Goal: Transaction & Acquisition: Purchase product/service

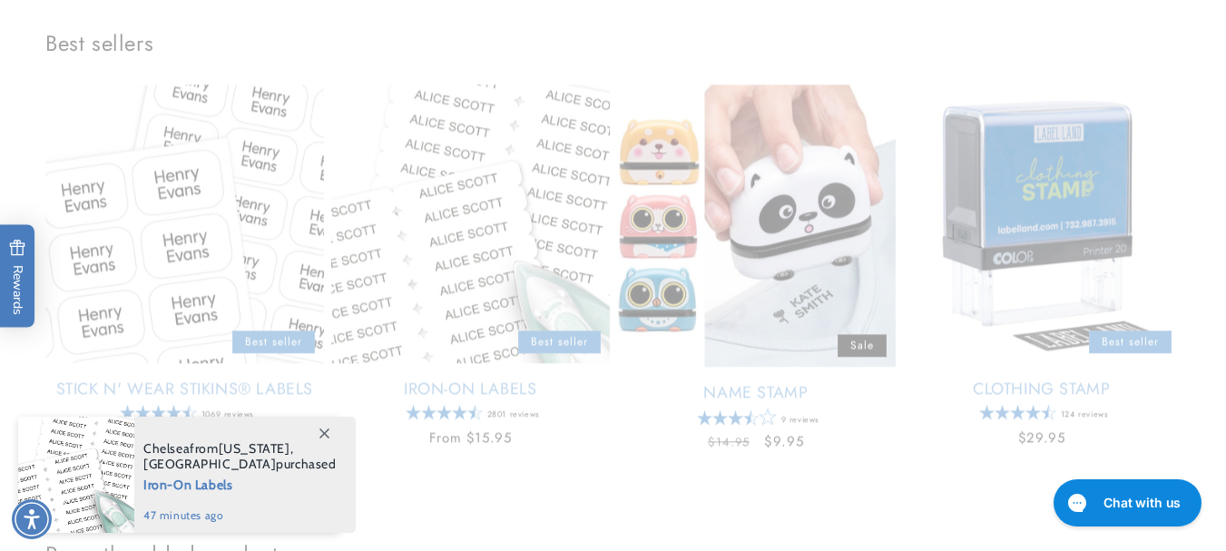
scroll to position [726, 0]
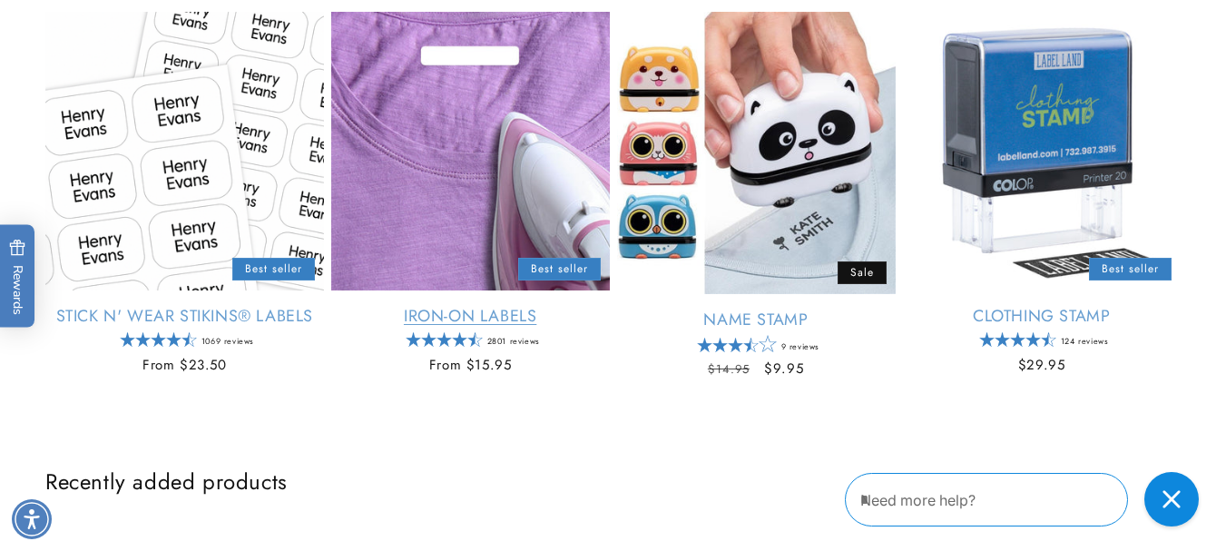
click at [499, 315] on link "Iron-On Labels" at bounding box center [470, 316] width 279 height 21
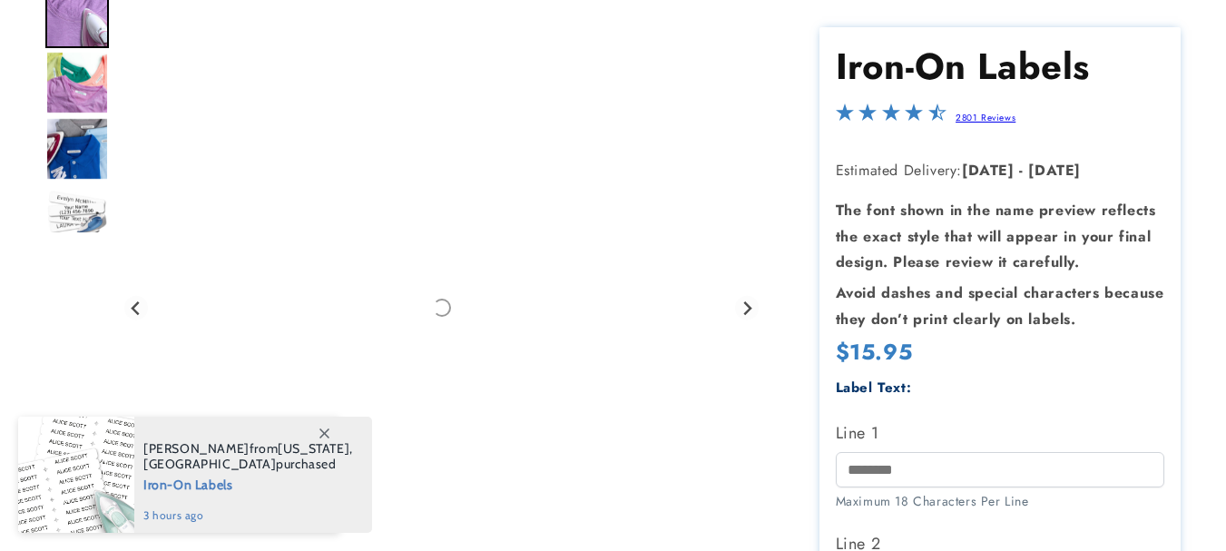
scroll to position [406, 0]
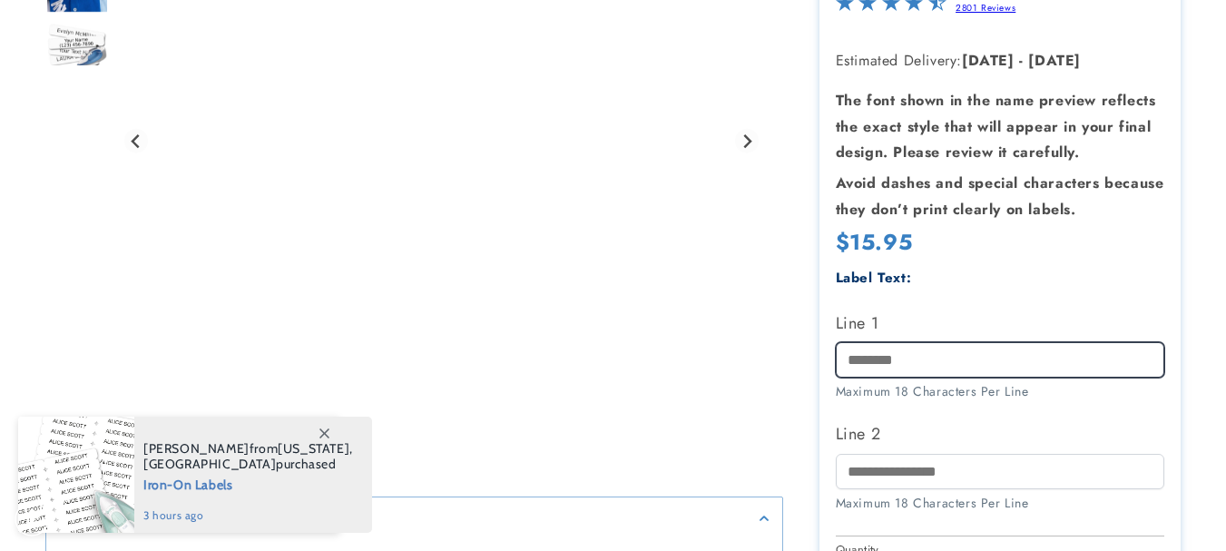
click at [943, 342] on input "Line 1" at bounding box center [1000, 359] width 329 height 35
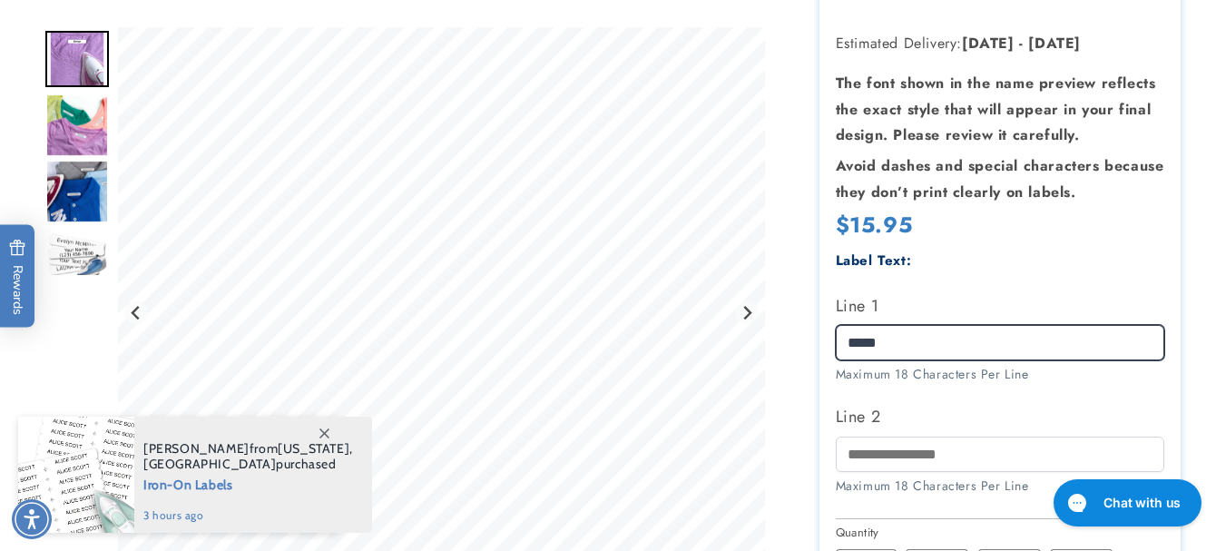
scroll to position [369, 0]
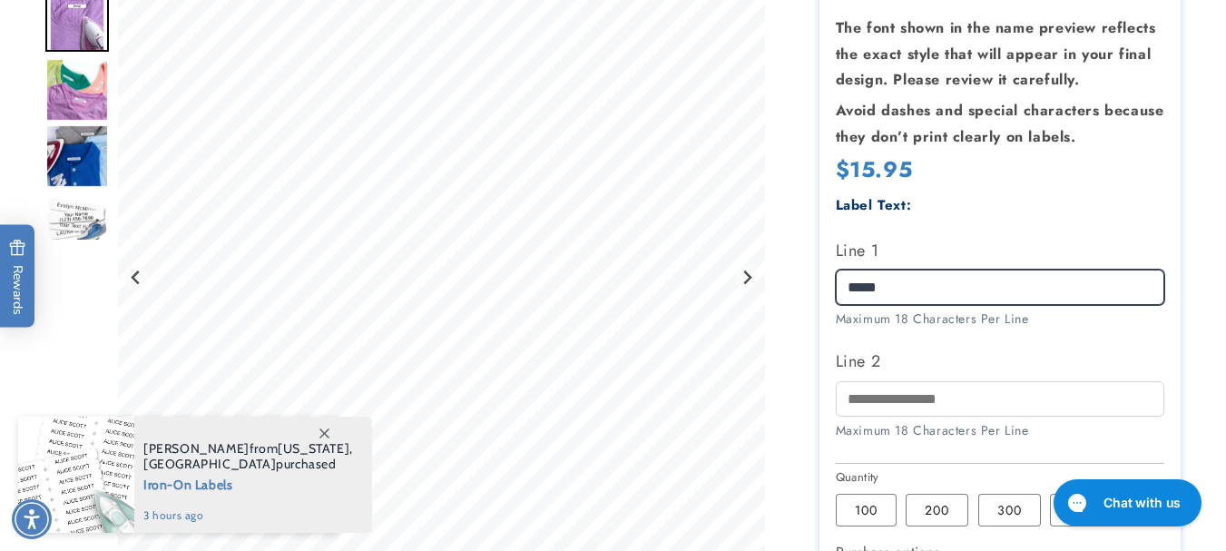
type input "*****"
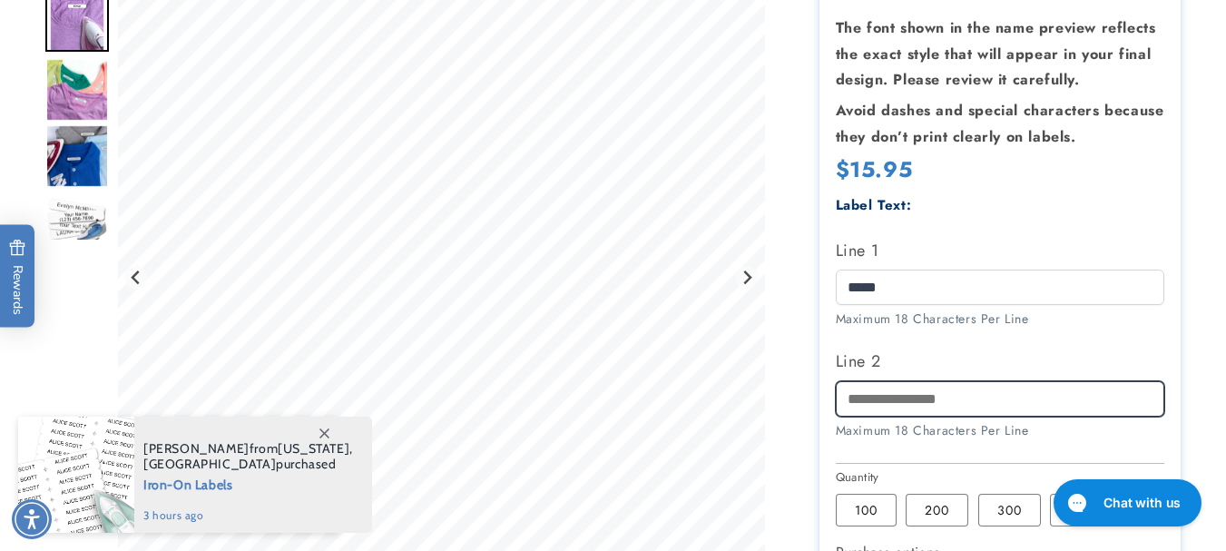
click at [936, 398] on input "Line 2" at bounding box center [1000, 398] width 329 height 35
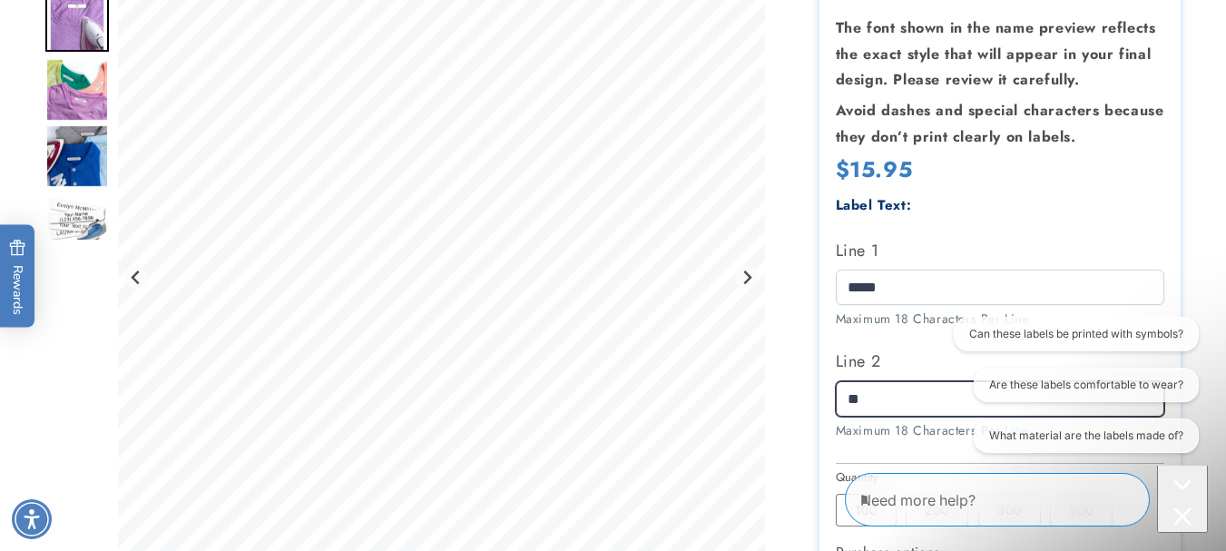
scroll to position [0, 0]
type input "*"
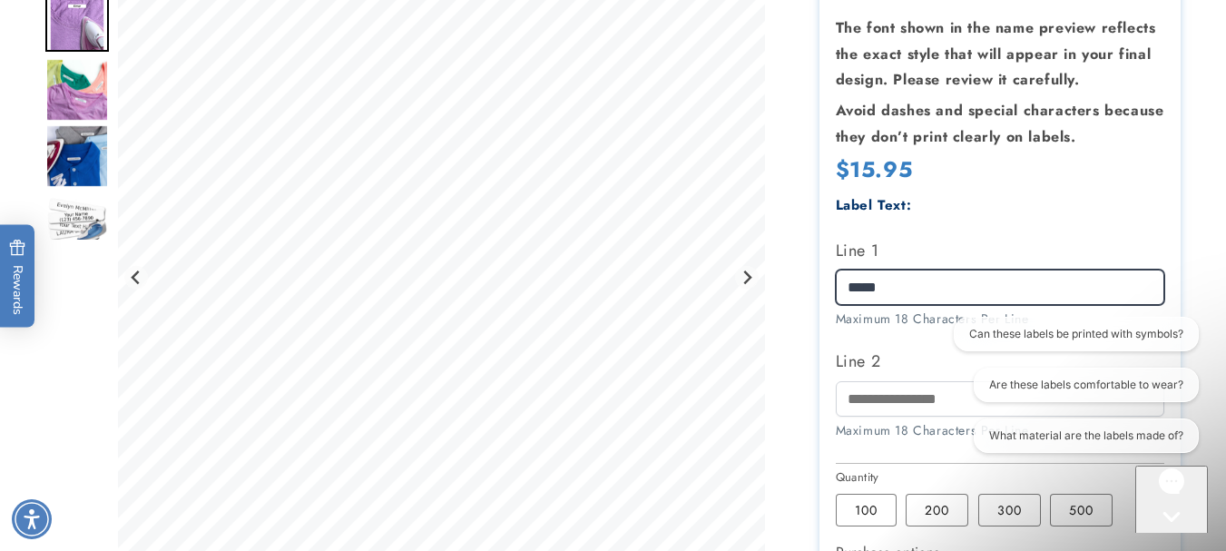
click at [962, 284] on input "*****" at bounding box center [1000, 286] width 329 height 35
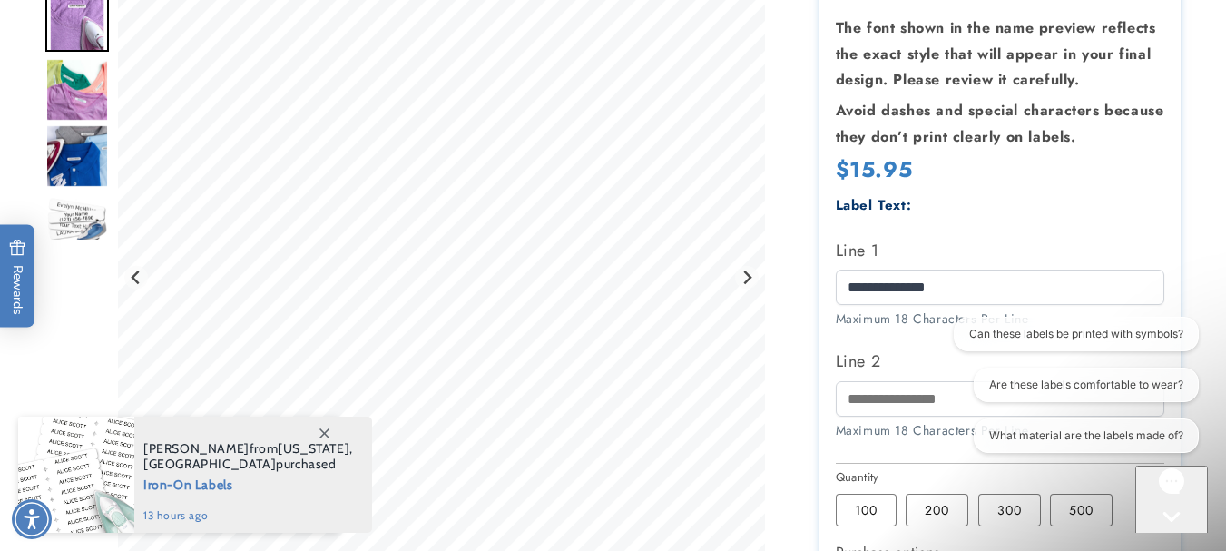
click at [1063, 210] on div "Label Text:" at bounding box center [1000, 205] width 329 height 24
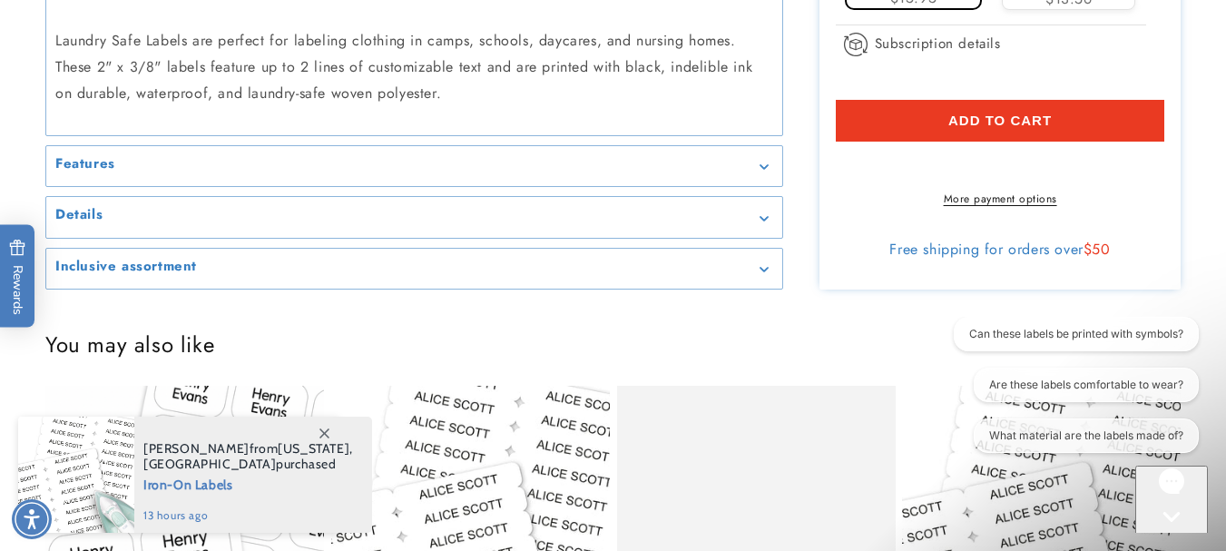
scroll to position [1004, 0]
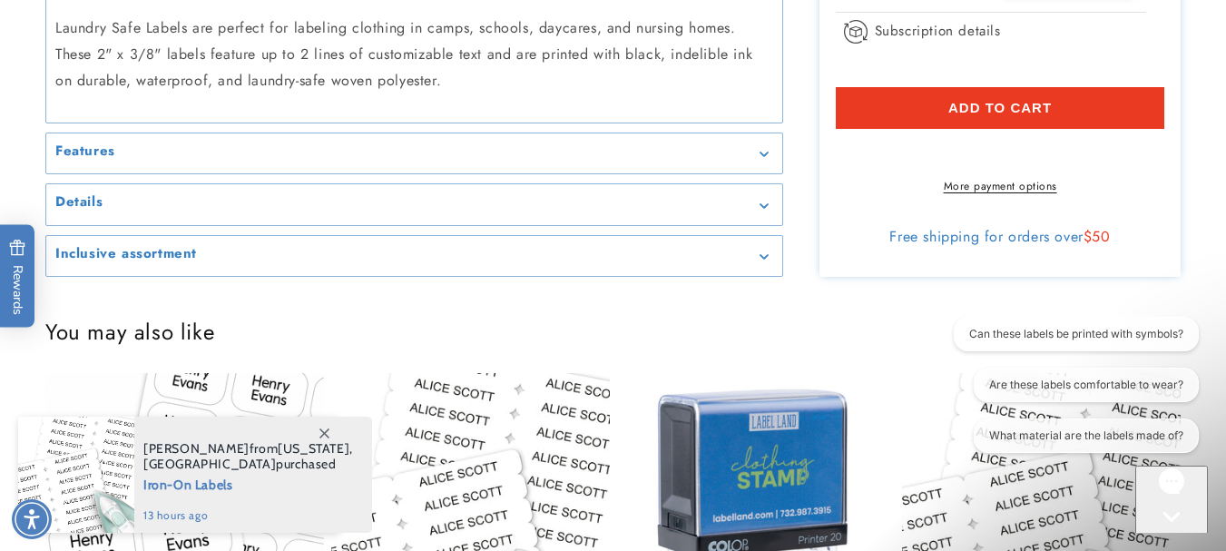
click at [978, 118] on button "Add to cart" at bounding box center [1000, 108] width 329 height 42
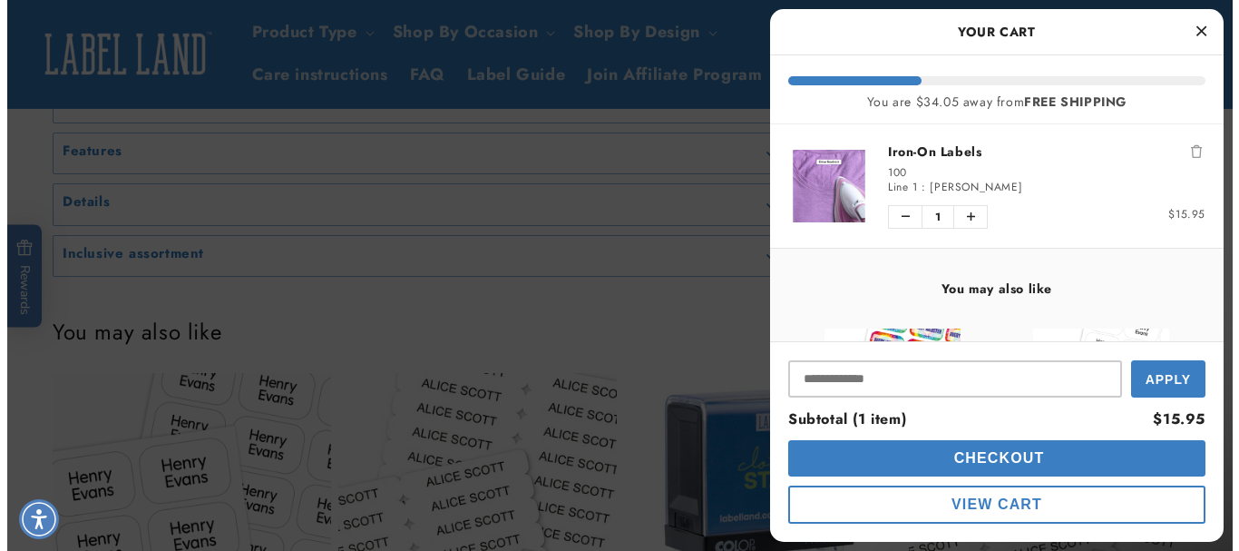
scroll to position [998, 0]
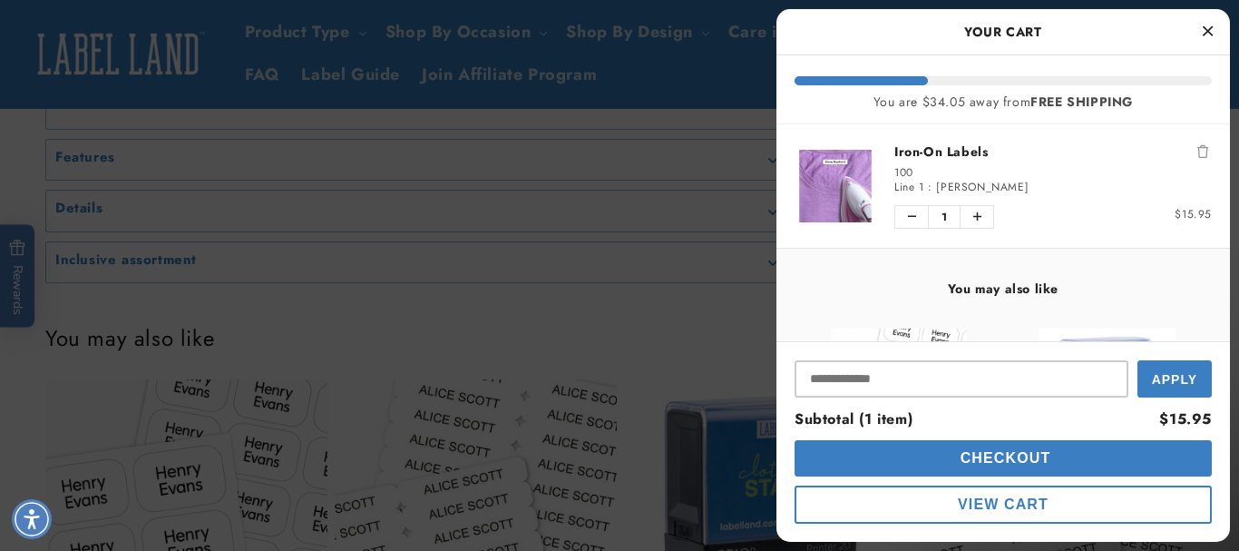
click at [635, 341] on div at bounding box center [619, 275] width 1239 height 551
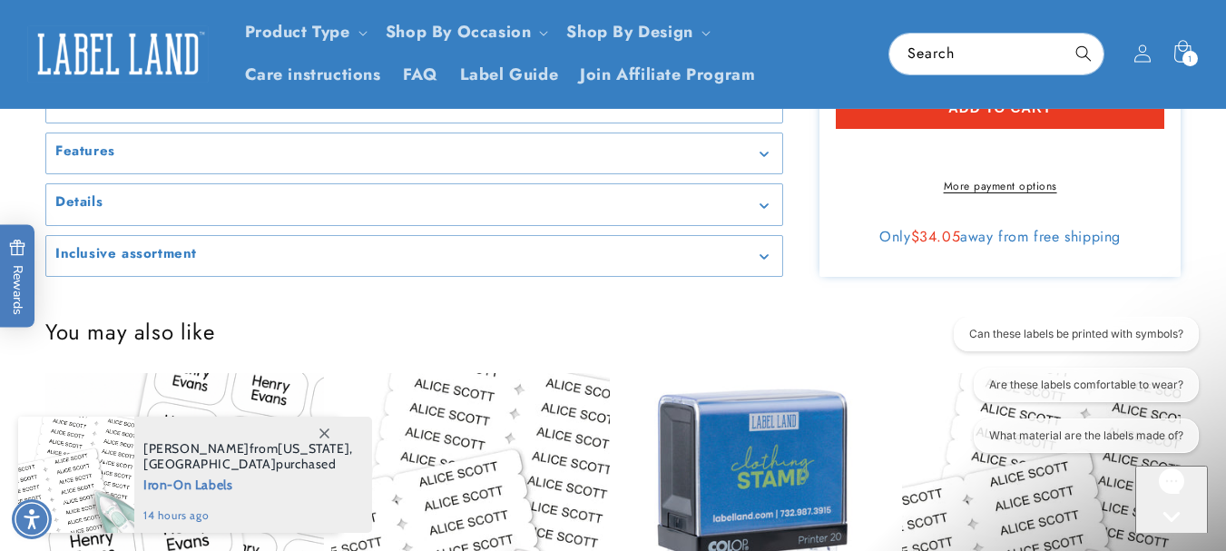
scroll to position [460, 0]
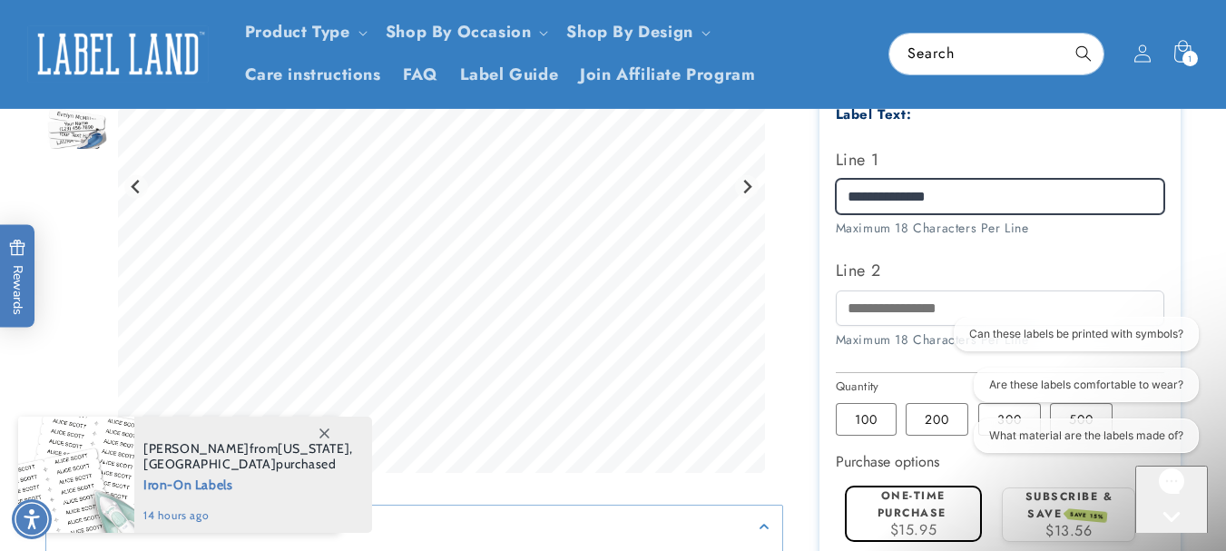
click at [983, 195] on input "**********" at bounding box center [1000, 196] width 329 height 35
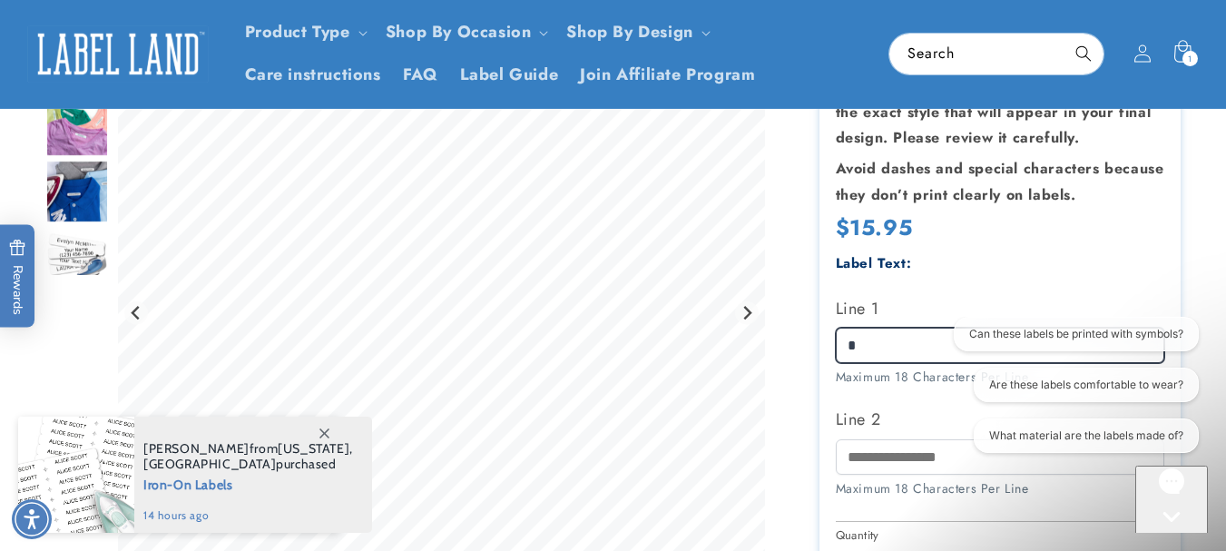
scroll to position [279, 0]
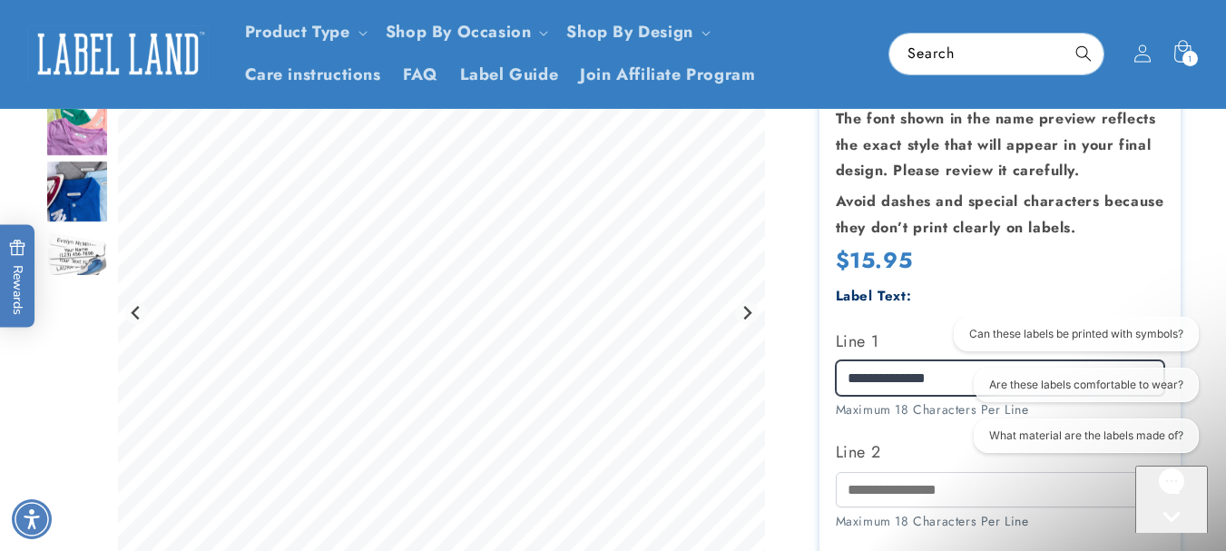
drag, startPoint x: 888, startPoint y: 379, endPoint x: 813, endPoint y: 374, distance: 75.5
click at [813, 374] on div "Iron-On Labels Iron-On Labels 2801 Reviews Estimated Delivery: Oct 01 - Oct 07 …" at bounding box center [981, 469] width 397 height 1067
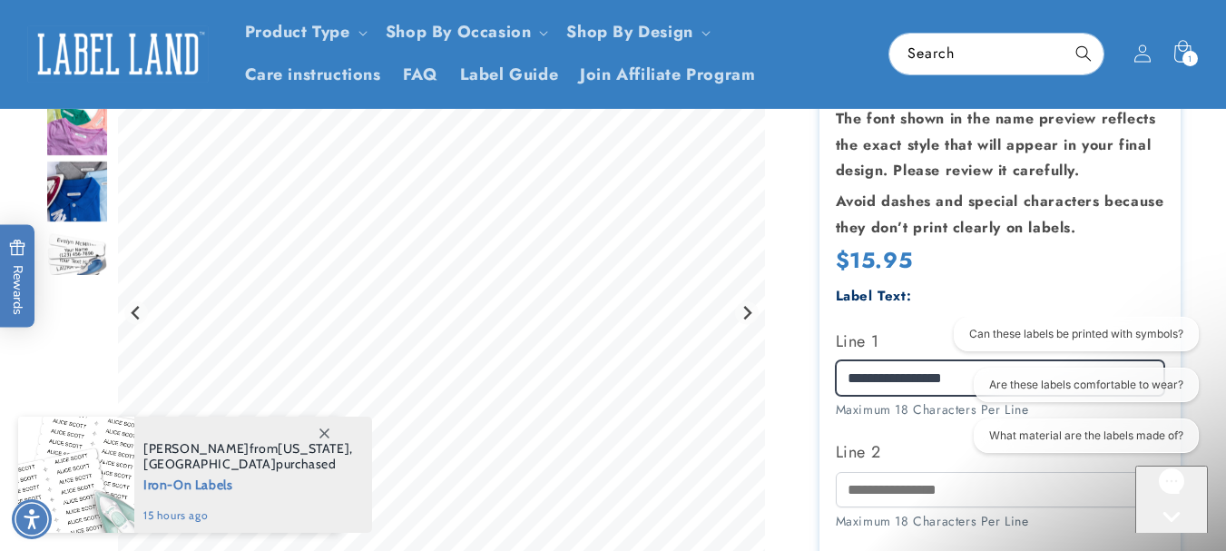
type input "**********"
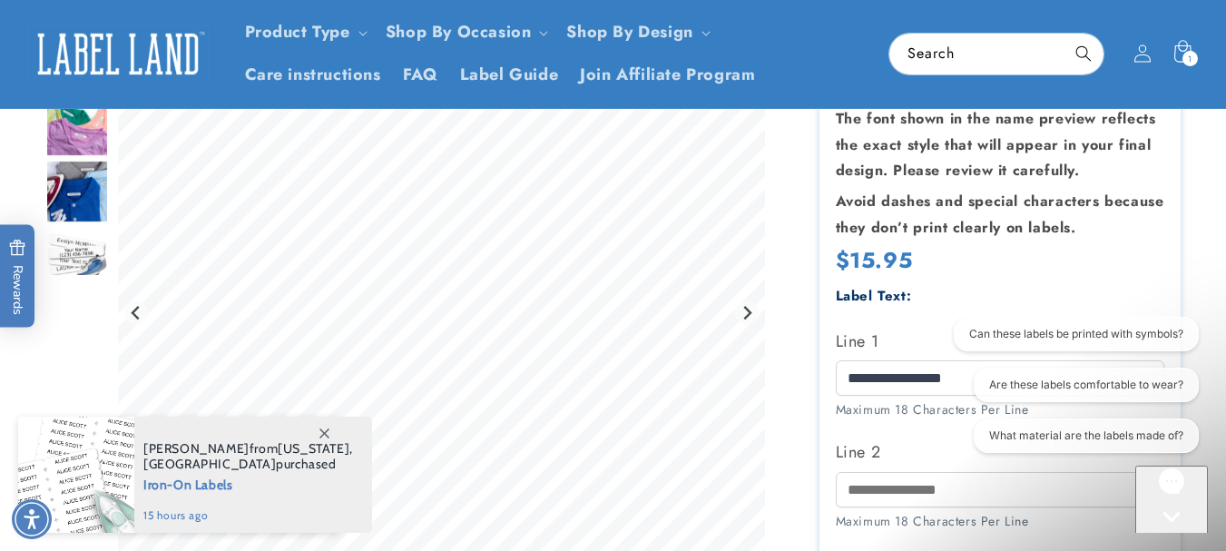
click at [1197, 220] on div at bounding box center [613, 469] width 1226 height 1067
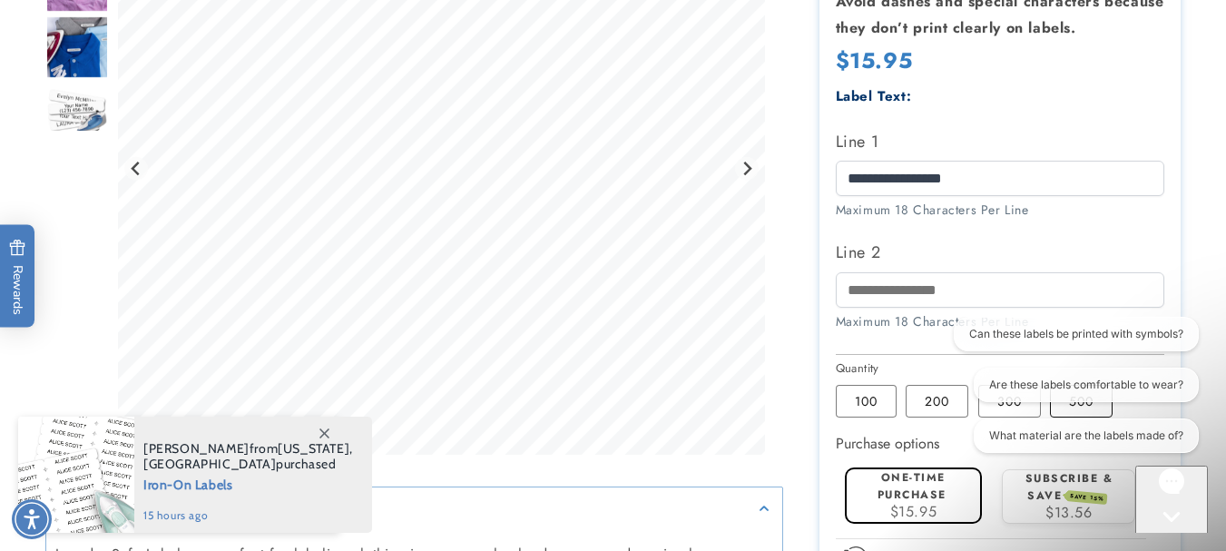
scroll to position [641, 0]
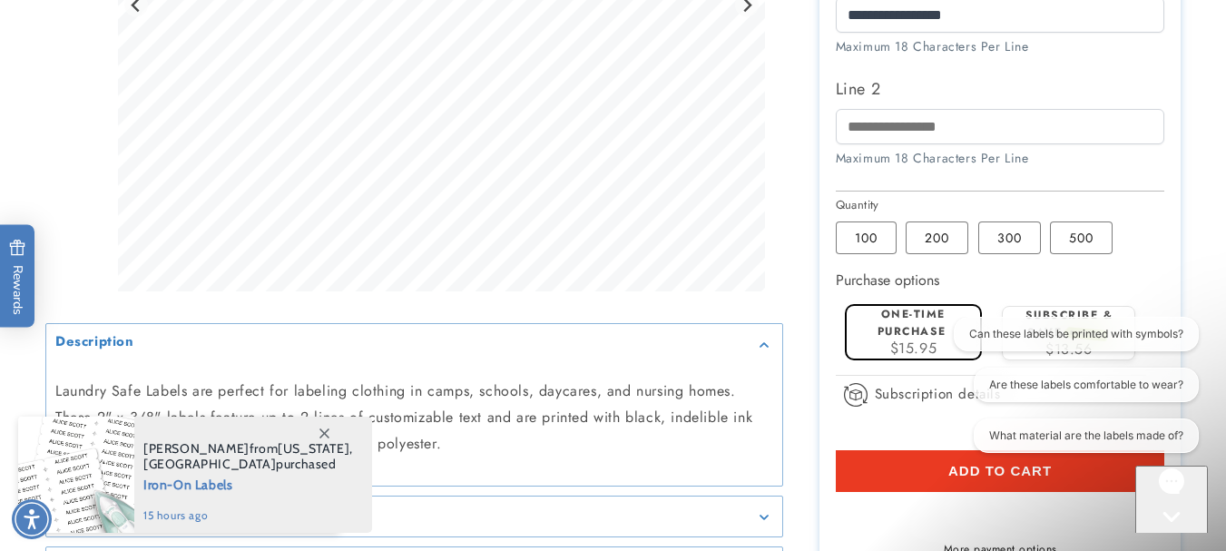
click at [942, 460] on html "Can these labels be printed with symbols? Are these labels comfortable to wear?…" at bounding box center [1074, 388] width 267 height 143
click at [993, 473] on span "Add to cart" at bounding box center [999, 471] width 103 height 16
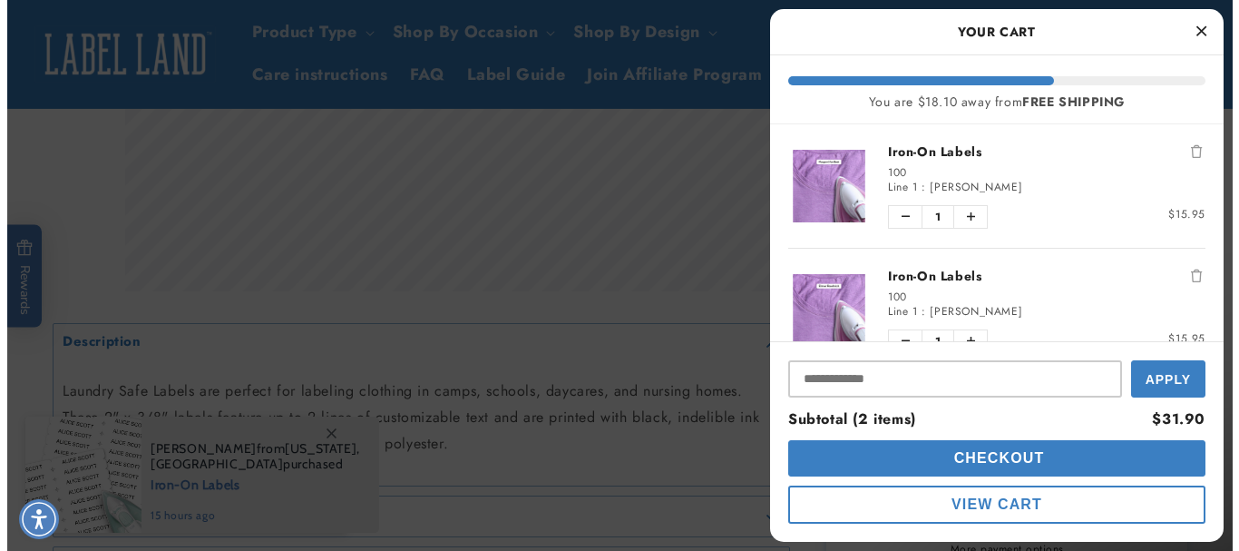
scroll to position [635, 0]
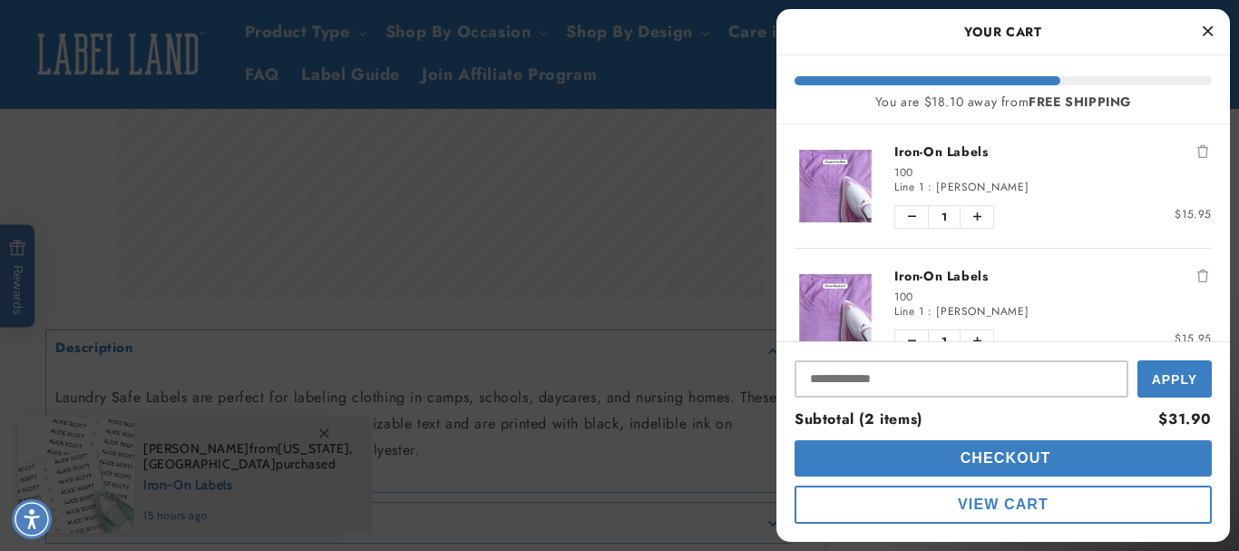
click at [1015, 500] on span "View Cart" at bounding box center [1003, 503] width 91 height 15
